Goal: Information Seeking & Learning: Learn about a topic

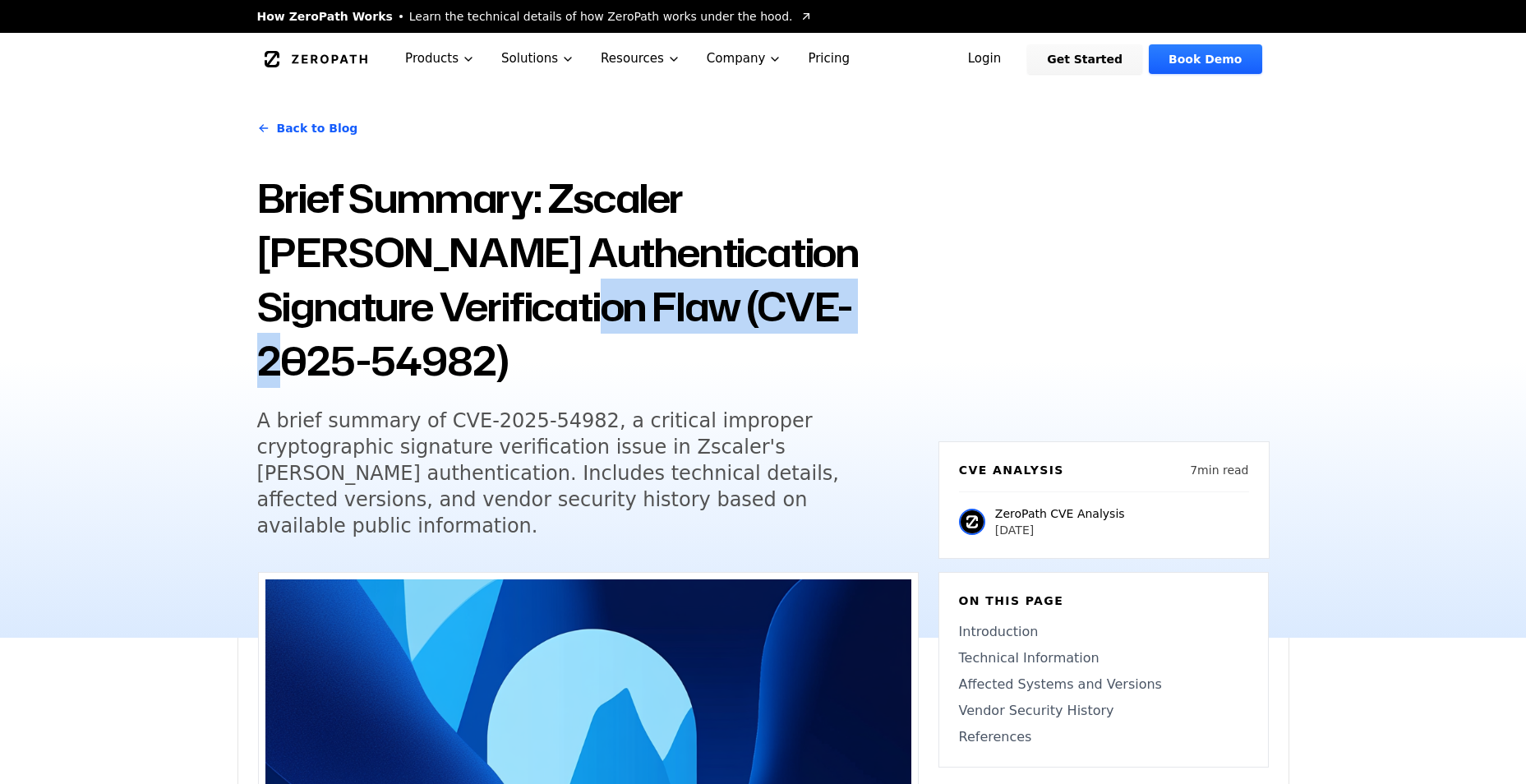
drag, startPoint x: 905, startPoint y: 313, endPoint x: 587, endPoint y: 312, distance: 318.0
click at [587, 312] on h1 "Brief Summary: Zscaler [PERSON_NAME] Authentication Signature Verification Flaw…" at bounding box center [587, 279] width 661 height 217
copy h1 "CVE-2025-54982"
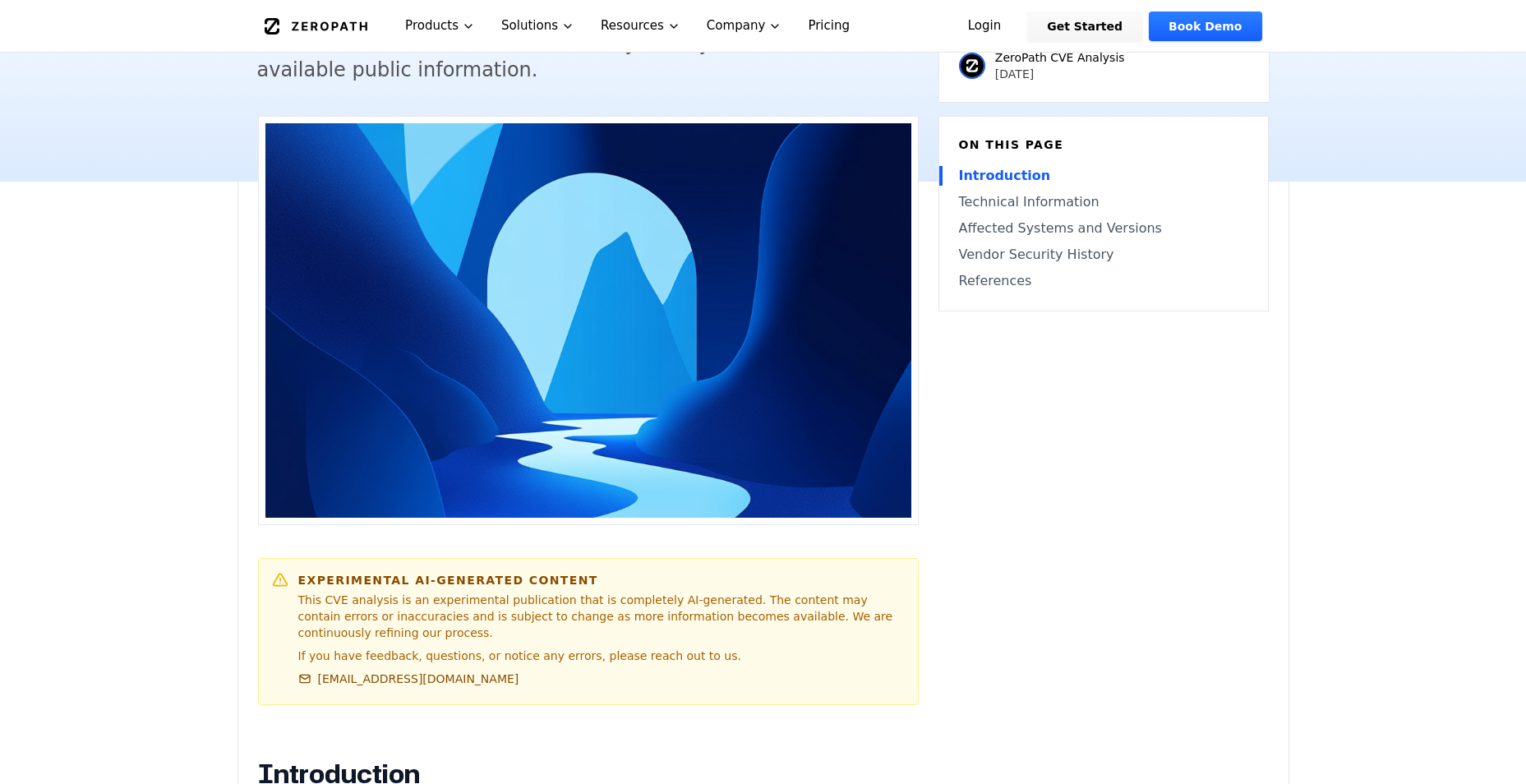
scroll to position [164, 0]
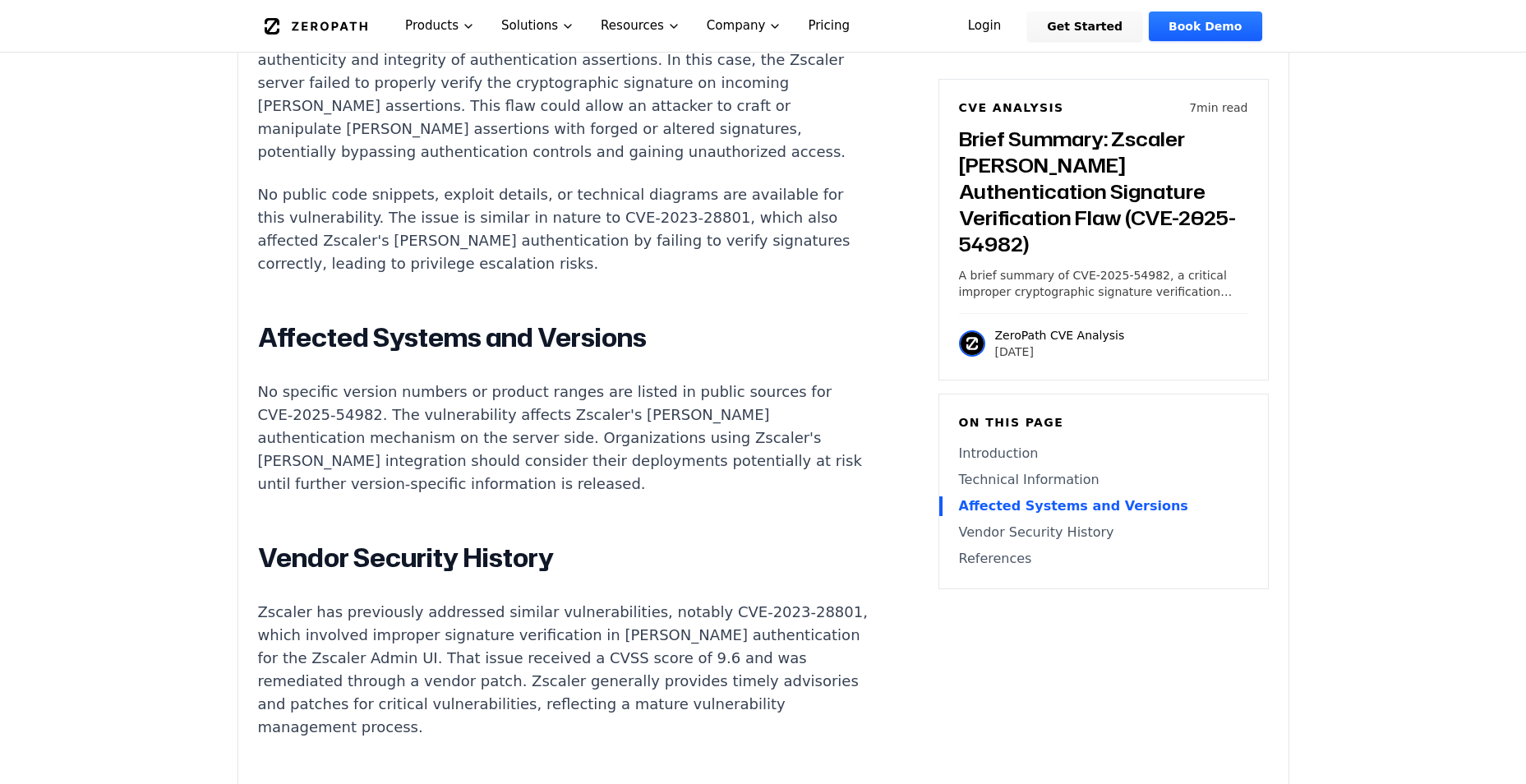
scroll to position [1807, 0]
